Goal: Task Accomplishment & Management: Complete application form

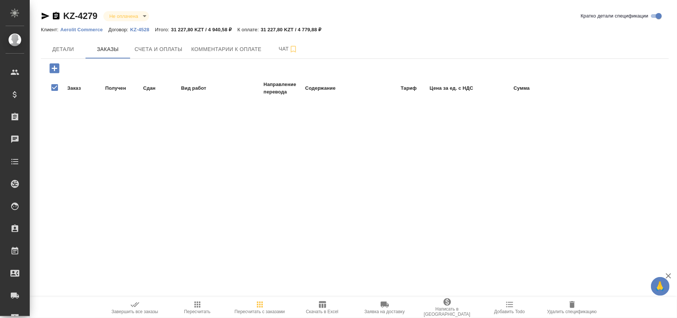
checkbox input "false"
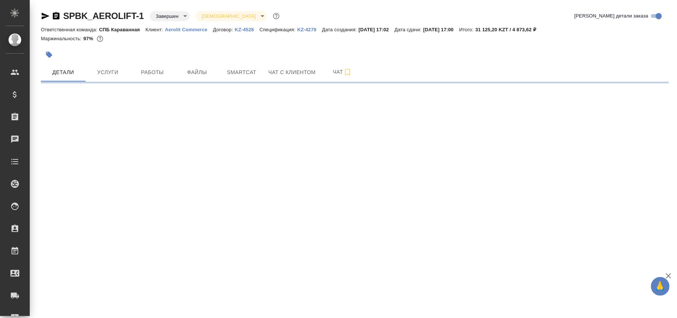
select select "RU"
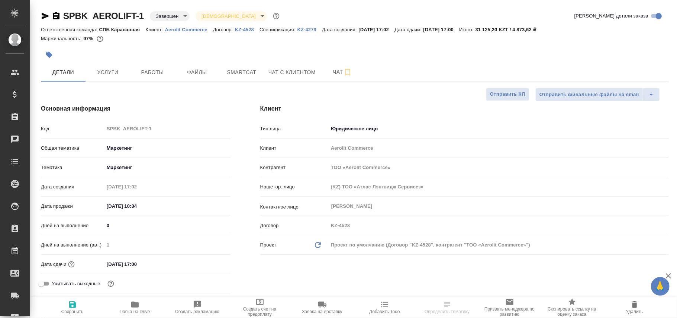
type textarea "x"
type input "[PERSON_NAME]"
type input "Гудина Александра"
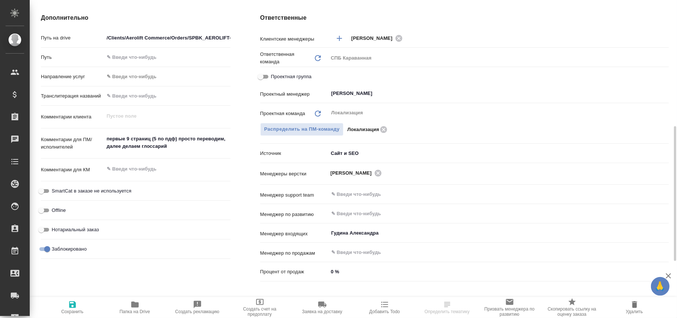
scroll to position [432, 0]
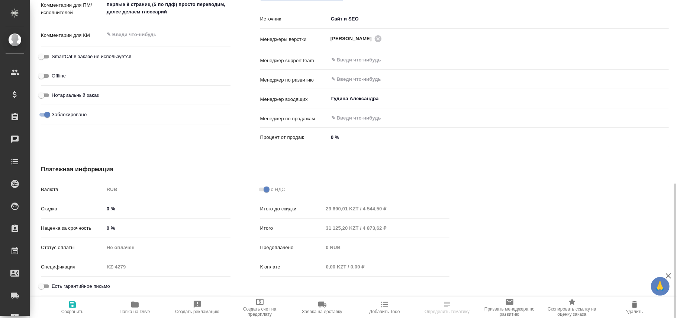
type textarea "x"
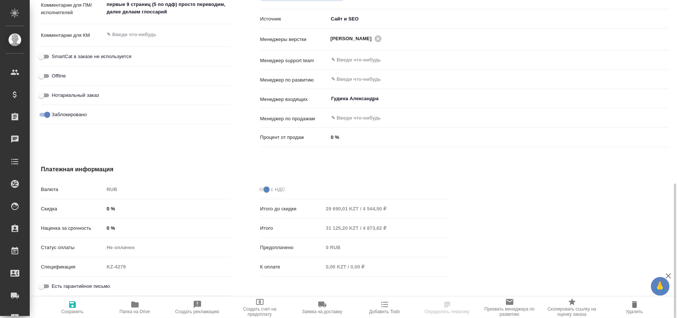
type textarea "x"
click at [45, 113] on input "Заблокировано" at bounding box center [47, 114] width 27 height 9
checkbox input "false"
type textarea "x"
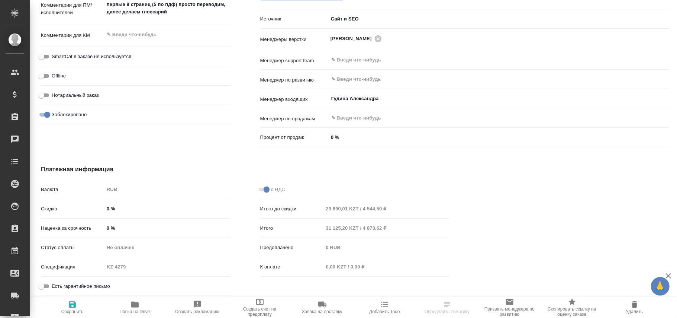
type textarea "x"
drag, startPoint x: 75, startPoint y: 304, endPoint x: 142, endPoint y: 171, distance: 148.5
click at [75, 302] on icon "button" at bounding box center [72, 304] width 9 height 9
type textarea "x"
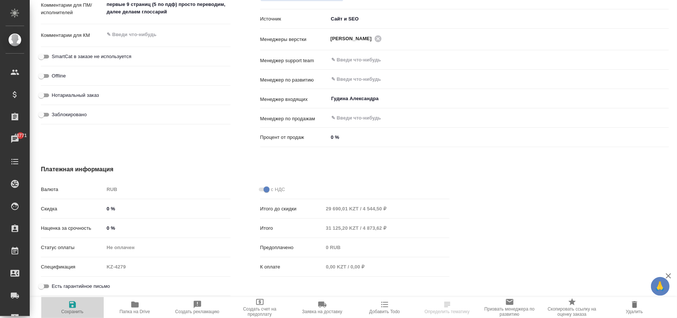
type textarea "x"
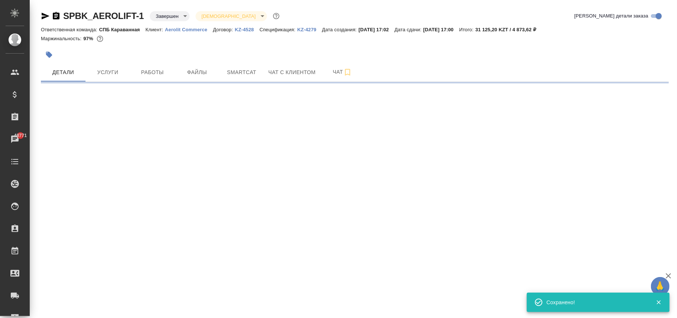
scroll to position [0, 0]
select select "RU"
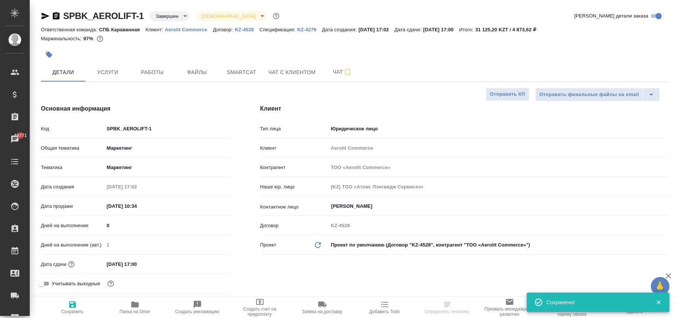
type textarea "x"
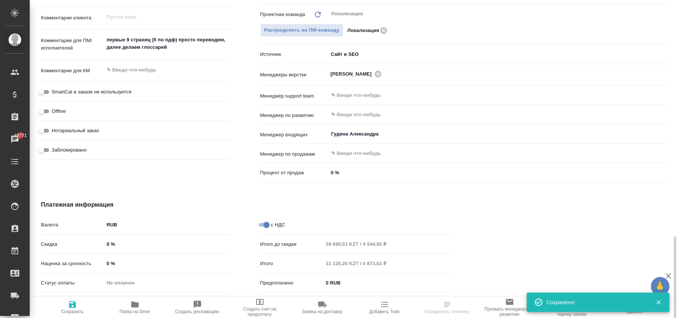
scroll to position [447, 0]
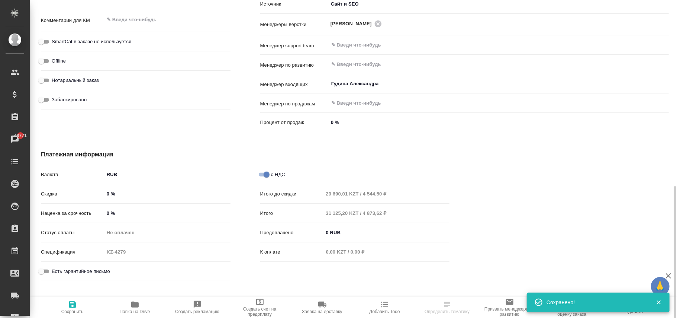
click at [132, 173] on body "🙏 .cls-1 fill:#fff; AWATERA [PERSON_NAME]fokina Клиенты Спецификации Заказы 487…" at bounding box center [338, 159] width 677 height 318
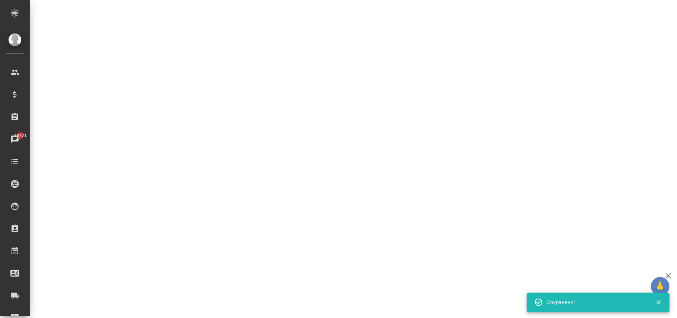
select select "RU"
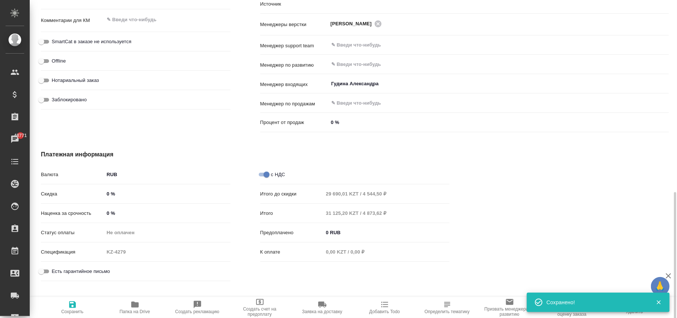
type textarea "x"
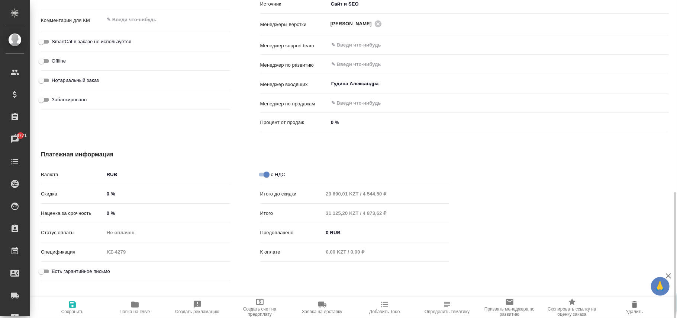
scroll to position [453, 0]
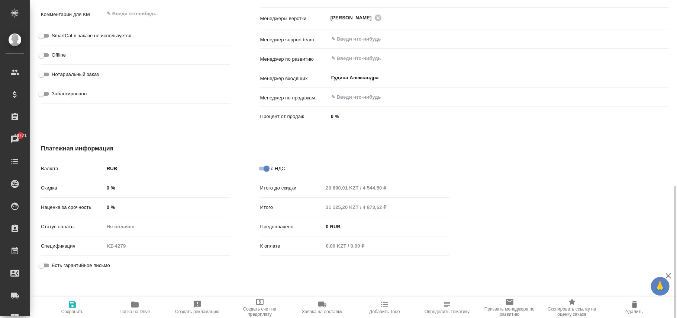
click at [112, 165] on body "🙏 .cls-1 fill:#fff; AWATERA [PERSON_NAME]fokina Клиенты Спецификации Заказы 487…" at bounding box center [338, 159] width 677 height 318
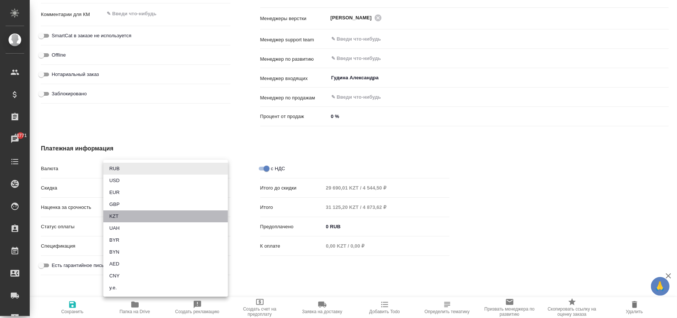
click at [118, 213] on li "KZT" at bounding box center [165, 216] width 125 height 12
type textarea "x"
type input "KZT"
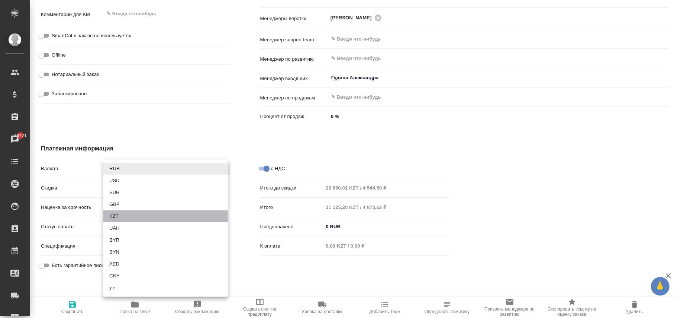
type input "29 690,01 KZT / 4 544,50 KZT"
type input "31 125,20 KZT / 4 873,62 KZT"
type input "0,00 KZT / 0,00 KZT"
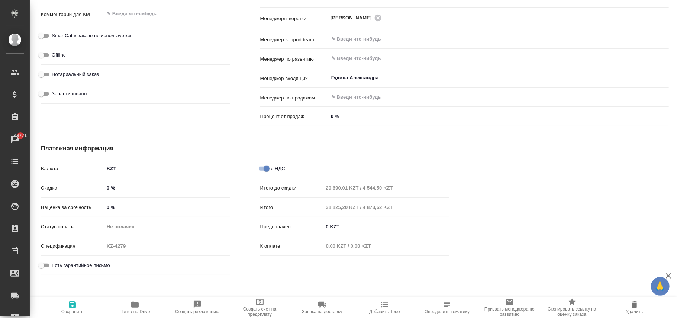
click at [63, 303] on span "Сохранить" at bounding box center [73, 307] width 54 height 14
type textarea "x"
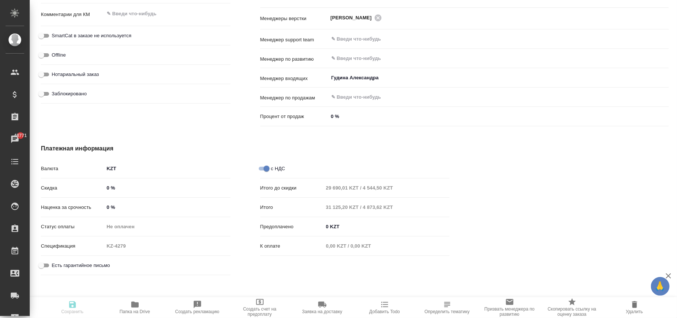
type textarea "x"
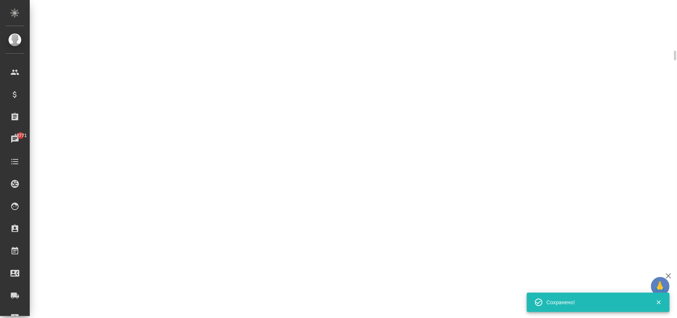
select select "RU"
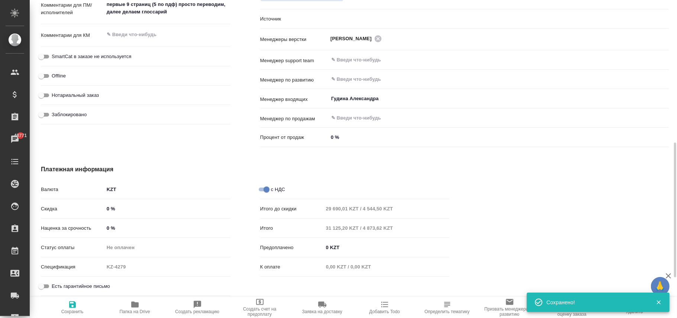
type textarea "x"
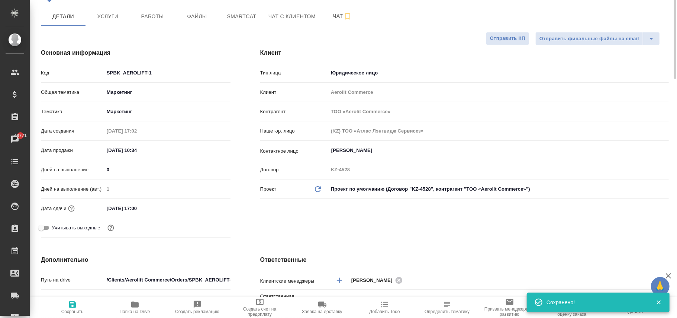
scroll to position [0, 0]
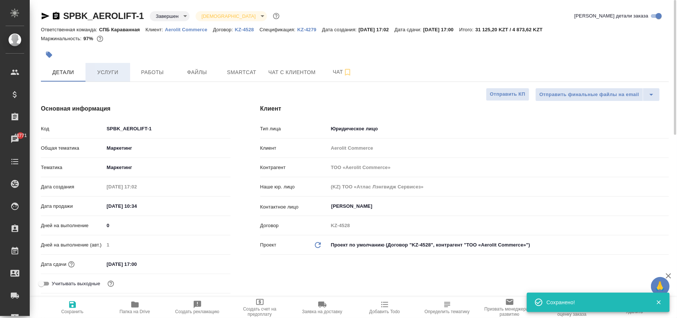
click at [114, 76] on span "Услуги" at bounding box center [108, 72] width 36 height 9
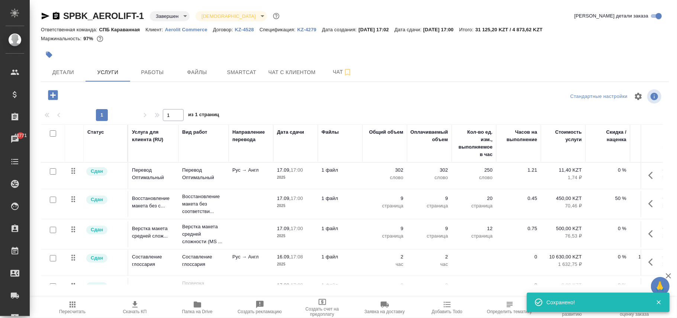
click at [74, 304] on icon "button" at bounding box center [73, 304] width 6 height 6
click at [68, 74] on span "Детали" at bounding box center [63, 72] width 36 height 9
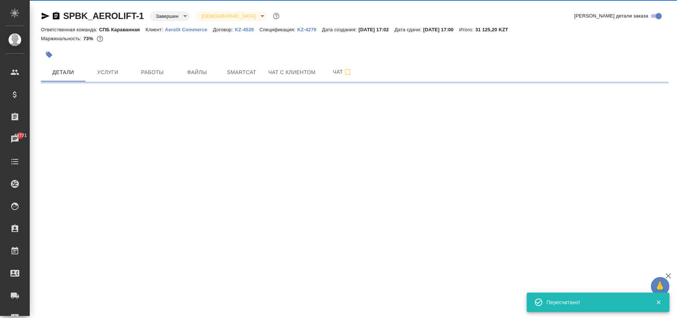
select select "RU"
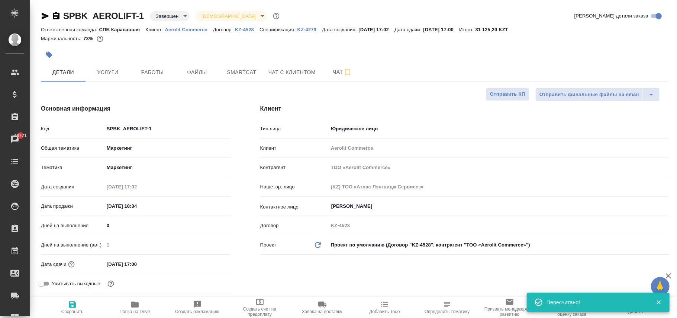
type textarea "x"
click at [75, 304] on icon "button" at bounding box center [72, 304] width 7 height 7
type textarea "x"
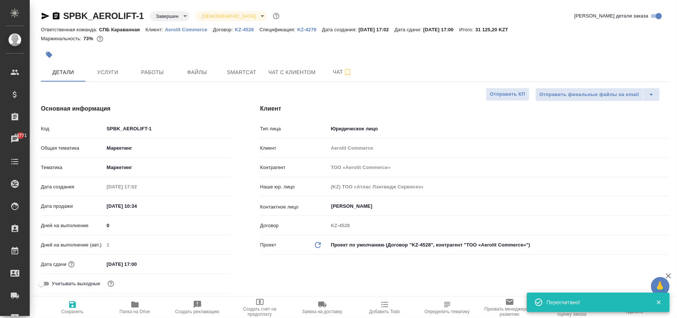
type textarea "x"
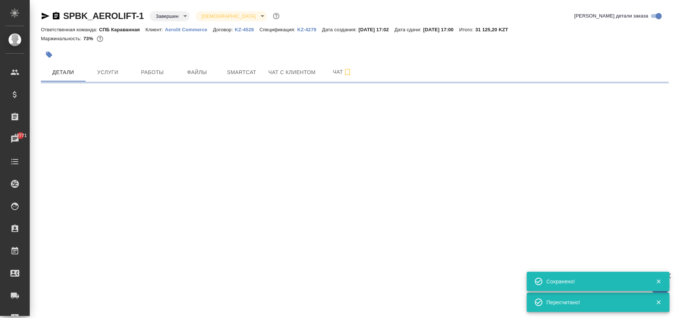
select select "RU"
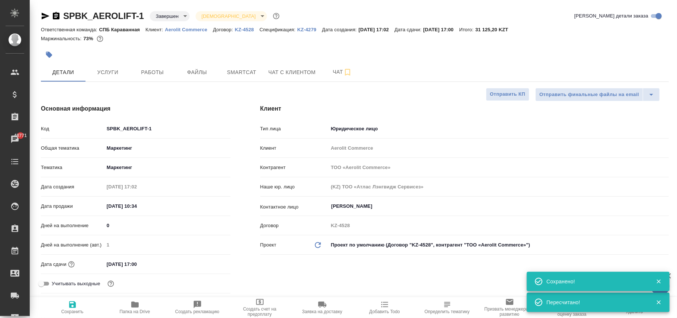
type textarea "x"
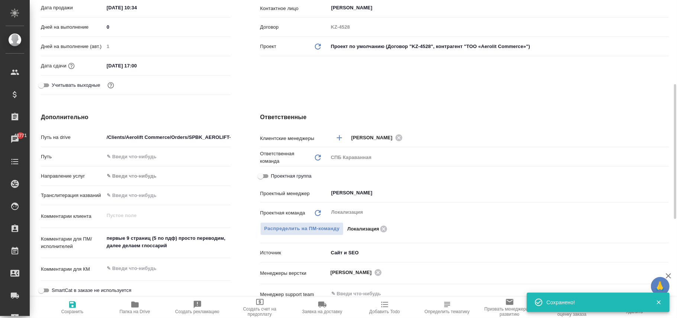
scroll to position [396, 0]
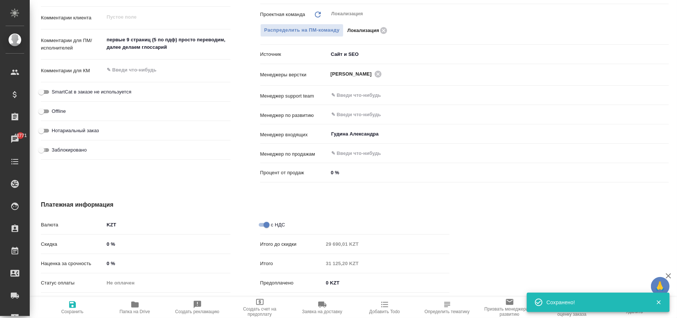
click at [37, 149] on input "Заблокировано" at bounding box center [41, 149] width 27 height 9
checkbox input "true"
type textarea "x"
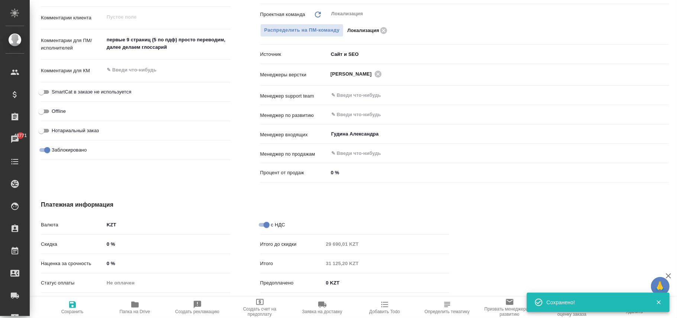
drag, startPoint x: 74, startPoint y: 310, endPoint x: 234, endPoint y: 49, distance: 305.8
click at [74, 310] on span "Сохранить" at bounding box center [72, 311] width 22 height 5
type textarea "x"
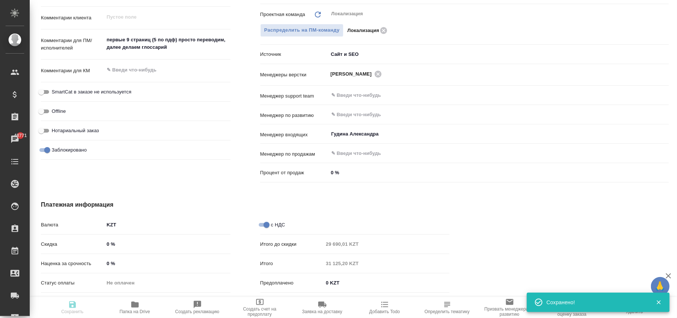
type textarea "x"
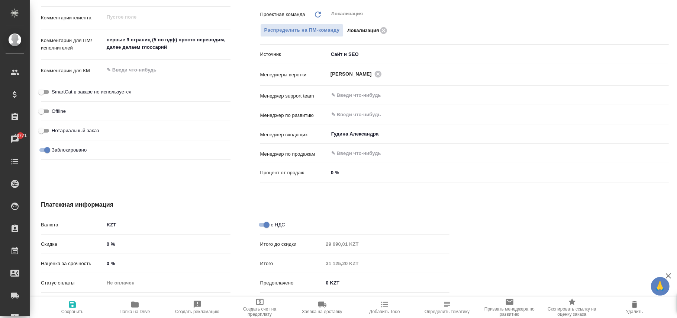
select select "RU"
type textarea "x"
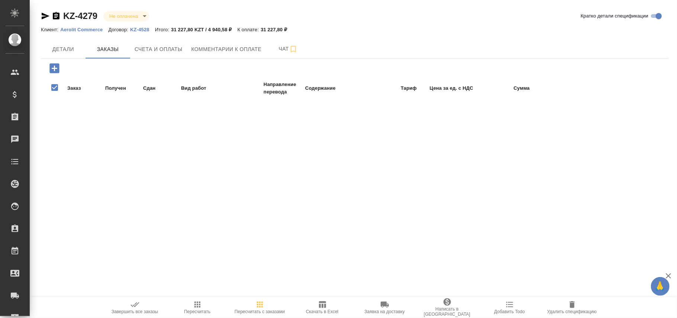
checkbox input "false"
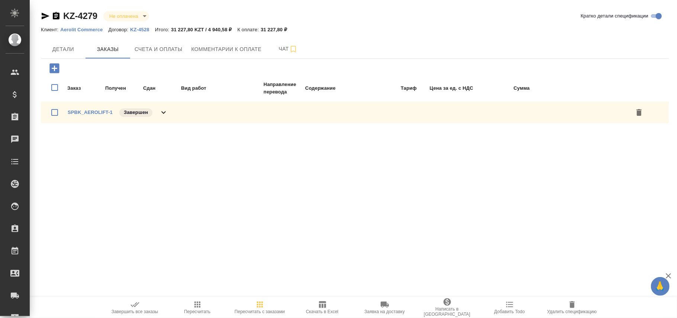
click at [260, 307] on icon "button" at bounding box center [260, 304] width 6 height 6
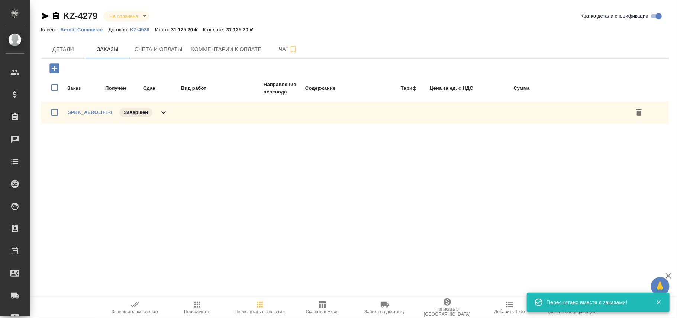
click at [197, 307] on icon "button" at bounding box center [197, 304] width 6 height 6
